Goal: Navigation & Orientation: Find specific page/section

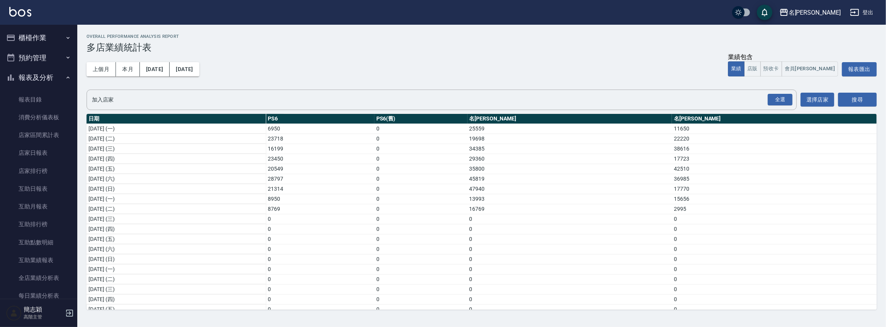
scroll to position [671, 0]
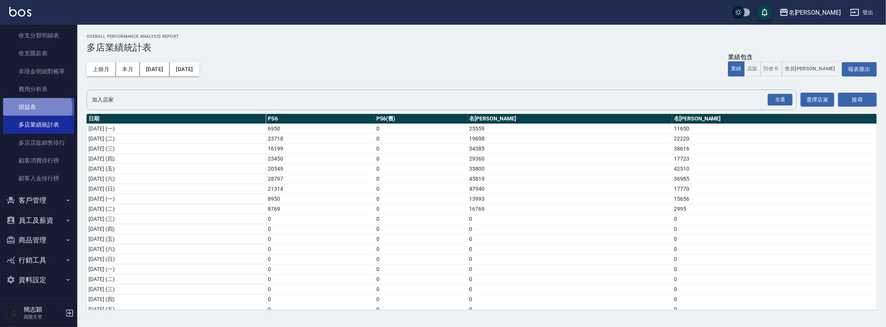
click at [32, 108] on link "損益表" at bounding box center [38, 107] width 71 height 18
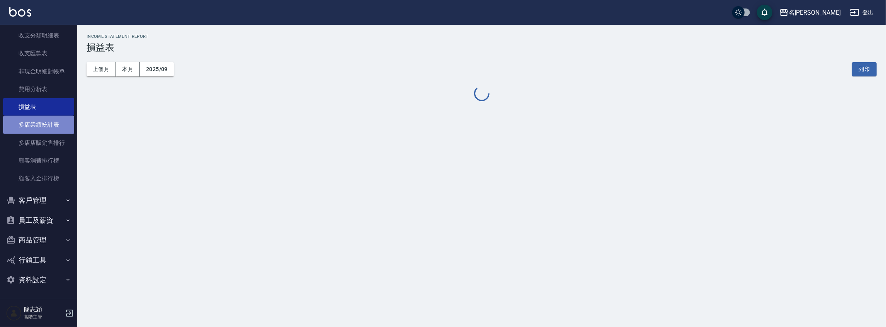
click at [42, 121] on link "多店業績統計表" at bounding box center [38, 125] width 71 height 18
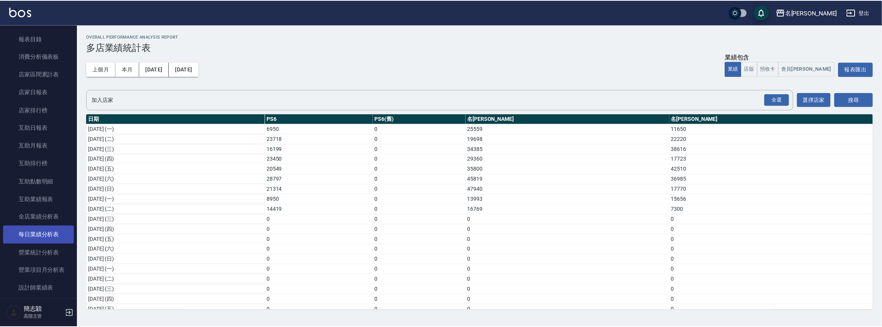
scroll to position [10, 0]
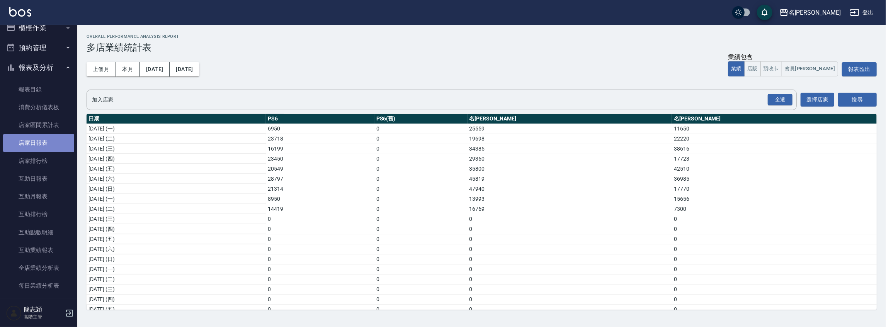
click at [42, 144] on link "店家日報表" at bounding box center [38, 143] width 71 height 18
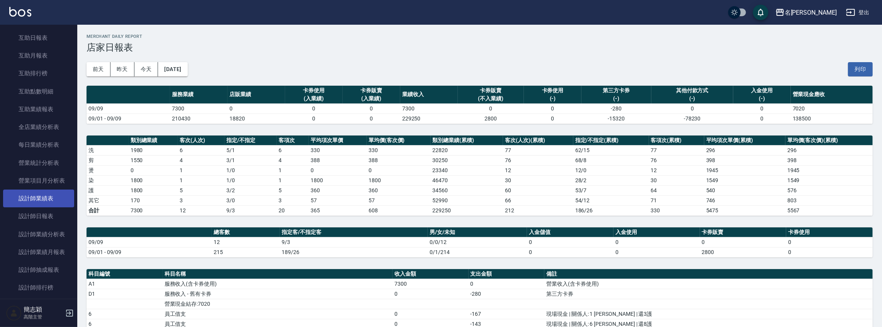
scroll to position [190, 0]
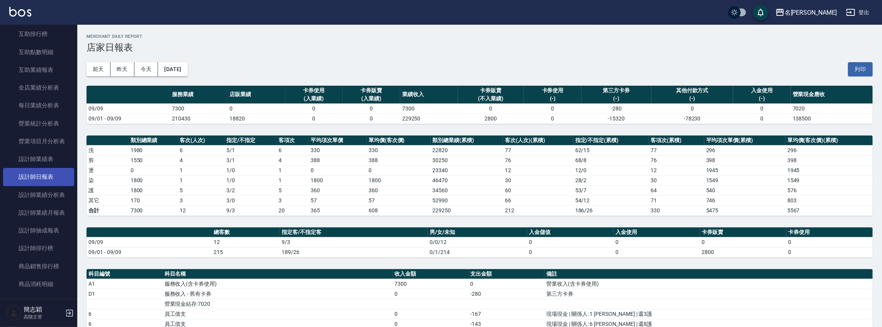
click at [48, 177] on link "設計師日報表" at bounding box center [38, 177] width 71 height 18
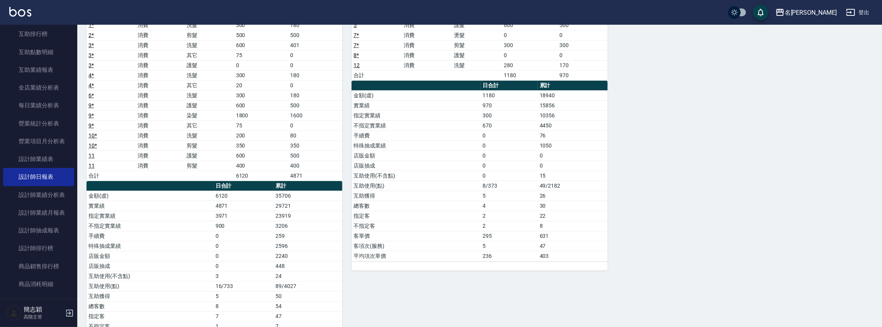
scroll to position [144, 0]
